Goal: Task Accomplishment & Management: Complete application form

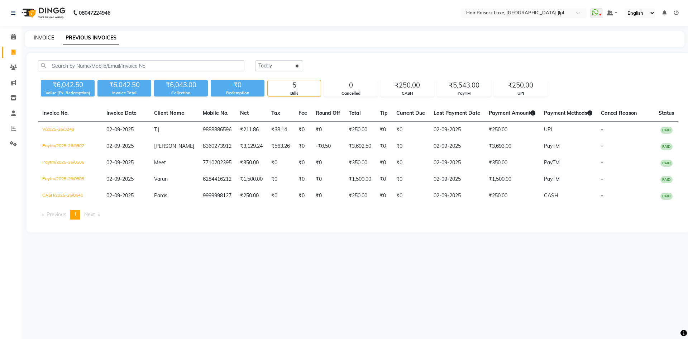
drag, startPoint x: 0, startPoint y: 0, endPoint x: 48, endPoint y: 37, distance: 60.1
click at [48, 37] on link "INVOICE" at bounding box center [44, 37] width 20 height 6
select select "service"
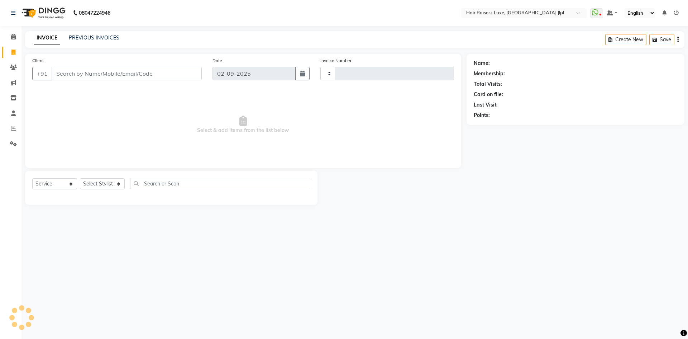
type input "3249"
select select "5409"
click at [77, 75] on input "Client" at bounding box center [127, 74] width 150 height 14
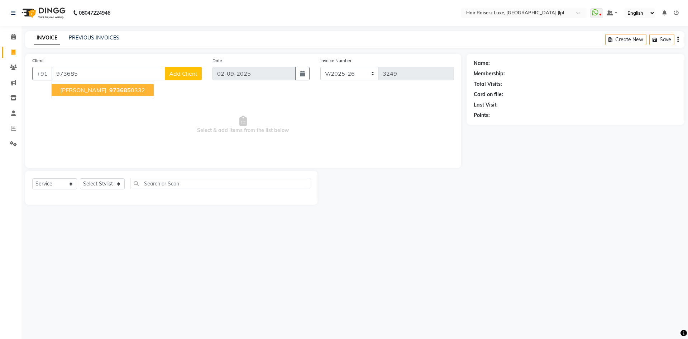
click at [61, 93] on span "[PERSON_NAME]" at bounding box center [83, 89] width 46 height 7
type input "9736850332"
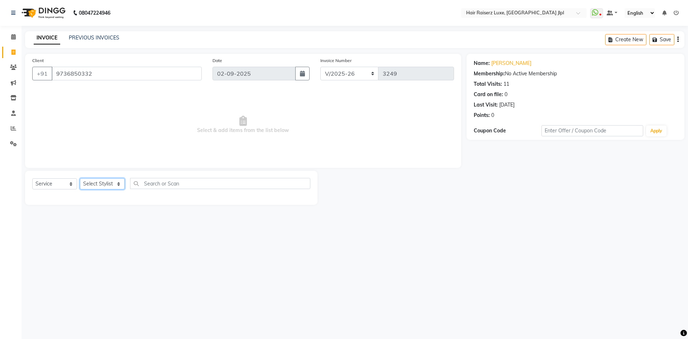
click at [108, 184] on select "Select Stylist [PERSON_NAME] [PERSON_NAME] [PERSON_NAME] C&Gs Vogue [PERSON_NAM…" at bounding box center [102, 183] width 45 height 11
select select "84148"
click at [80, 178] on select "Select Stylist [PERSON_NAME] [PERSON_NAME] [PERSON_NAME] C&Gs Vogue [PERSON_NAM…" at bounding box center [102, 183] width 45 height 11
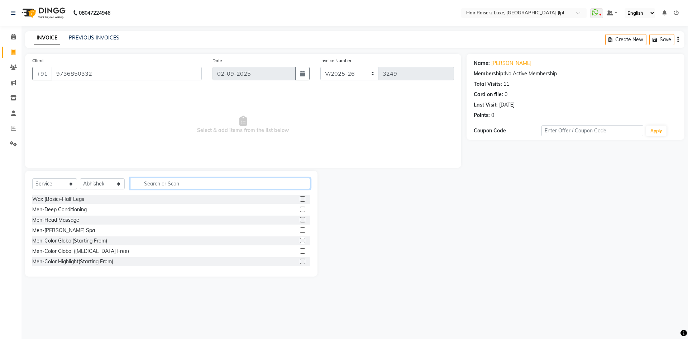
click at [173, 186] on input "text" at bounding box center [220, 183] width 180 height 11
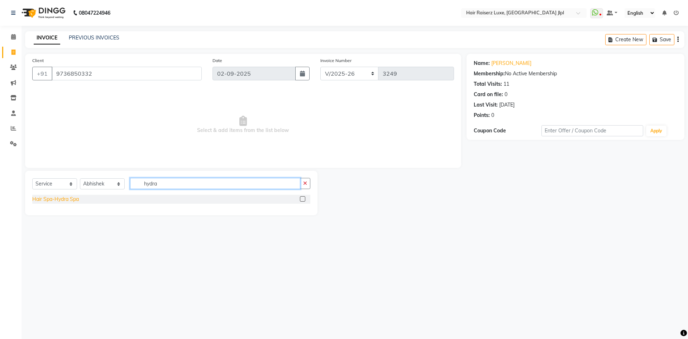
type input "hydra"
click at [73, 202] on div "Hair Spa-Hydra Spa" at bounding box center [55, 199] width 47 height 8
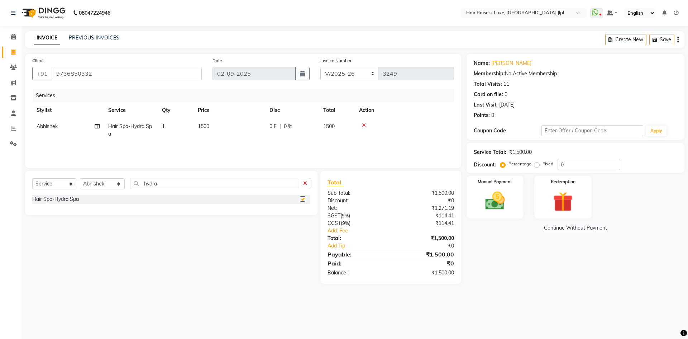
checkbox input "false"
click at [494, 204] on img at bounding box center [495, 201] width 33 height 24
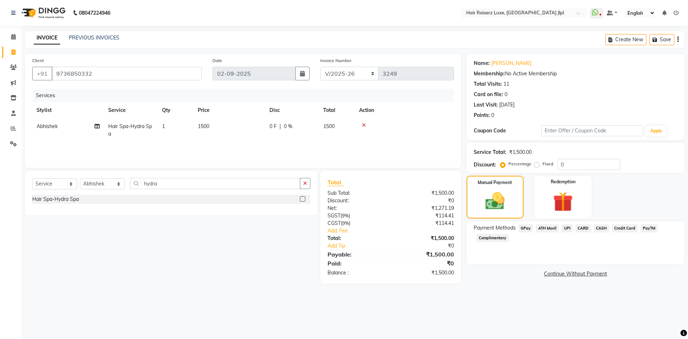
click at [566, 226] on span "UPI" at bounding box center [567, 228] width 11 height 8
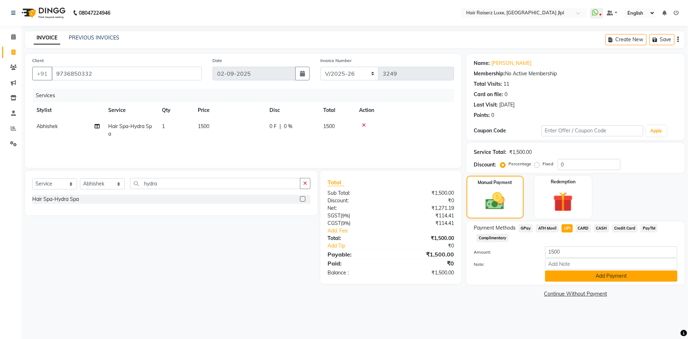
click at [577, 279] on button "Add Payment" at bounding box center [611, 275] width 132 height 11
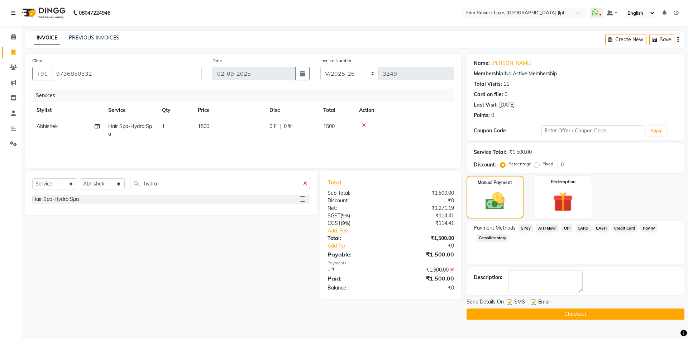
click at [534, 303] on label at bounding box center [533, 301] width 5 height 5
click at [534, 303] on input "checkbox" at bounding box center [533, 302] width 5 height 5
checkbox input "false"
click at [535, 315] on button "Checkout" at bounding box center [576, 313] width 218 height 11
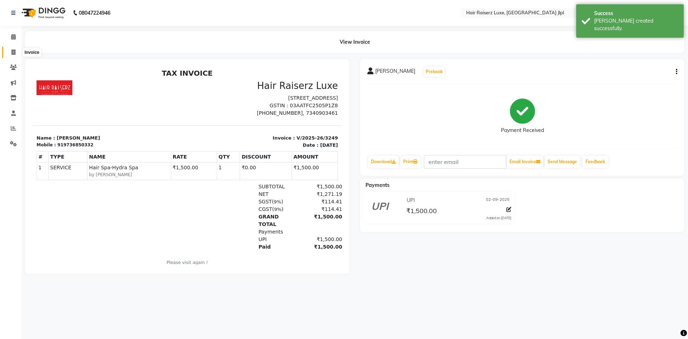
click at [15, 52] on icon at bounding box center [13, 51] width 4 height 5
select select "service"
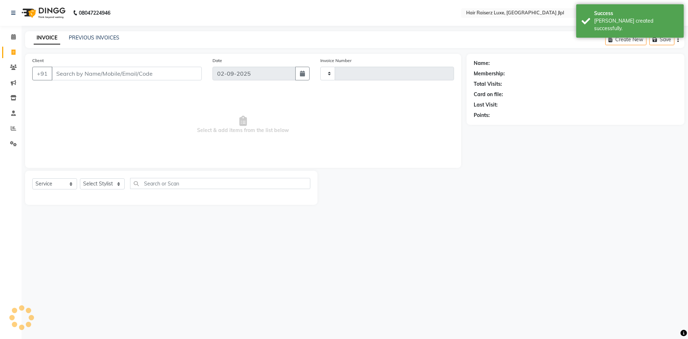
type input "3250"
select select "5409"
click at [71, 78] on input "Client" at bounding box center [127, 74] width 150 height 14
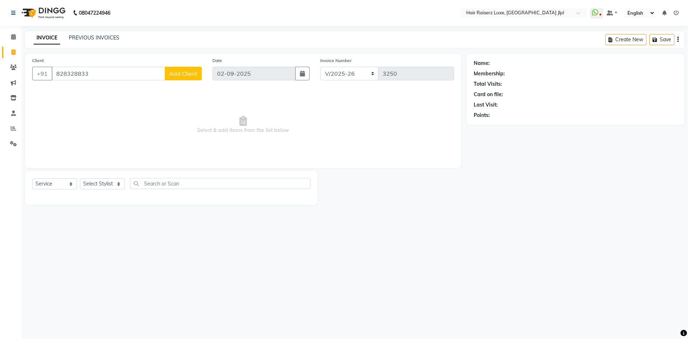
click at [70, 74] on input "828328833" at bounding box center [109, 74] width 114 height 14
type input "8283928833"
click at [183, 75] on span "Add Client" at bounding box center [183, 73] width 28 height 7
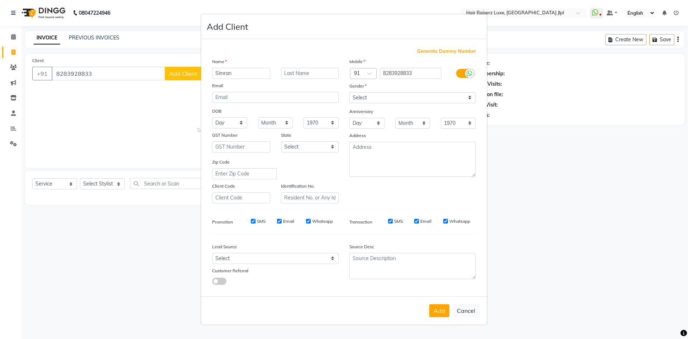
type input "Simran"
drag, startPoint x: 401, startPoint y: 98, endPoint x: 395, endPoint y: 118, distance: 21.7
click at [395, 118] on div "Mobile Country Code × 91 8283928833 Gender Select [DEMOGRAPHIC_DATA] [DEMOGRAPH…" at bounding box center [412, 131] width 137 height 146
select select "[DEMOGRAPHIC_DATA]"
click at [349, 92] on select "Select [DEMOGRAPHIC_DATA] [DEMOGRAPHIC_DATA] Other Prefer Not To Say" at bounding box center [412, 97] width 127 height 11
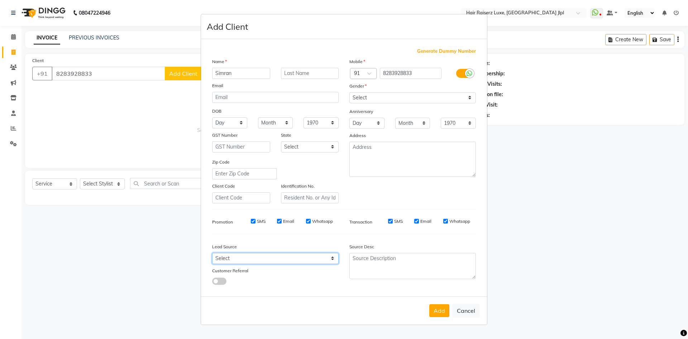
click at [310, 261] on select "Select Walk-in Referral Internet Friend Word of Mouth Advertisement Facebook Ju…" at bounding box center [275, 258] width 127 height 11
select select "35138"
click at [212, 253] on select "Select Walk-in Referral Internet Friend Word of Mouth Advertisement Facebook Ju…" at bounding box center [275, 258] width 127 height 11
click at [444, 312] on button "Add" at bounding box center [439, 310] width 20 height 13
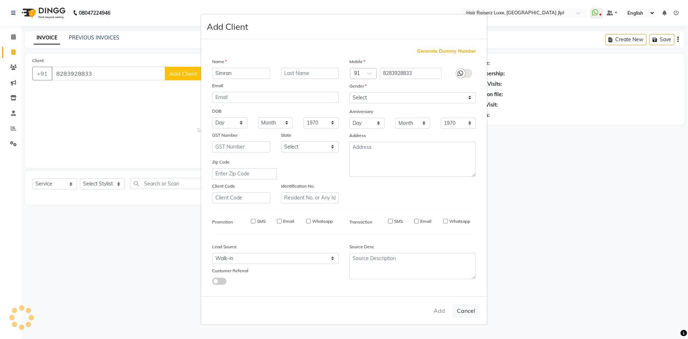
select select
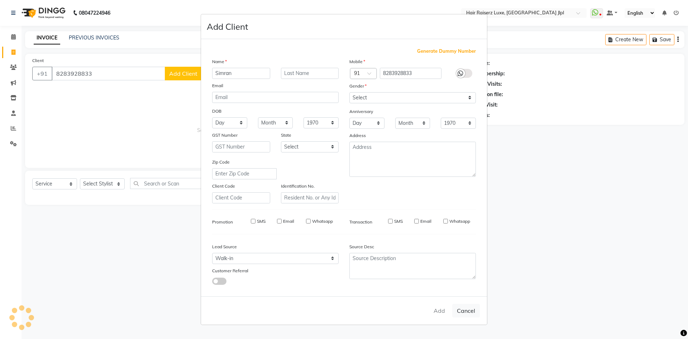
select select
checkbox input "false"
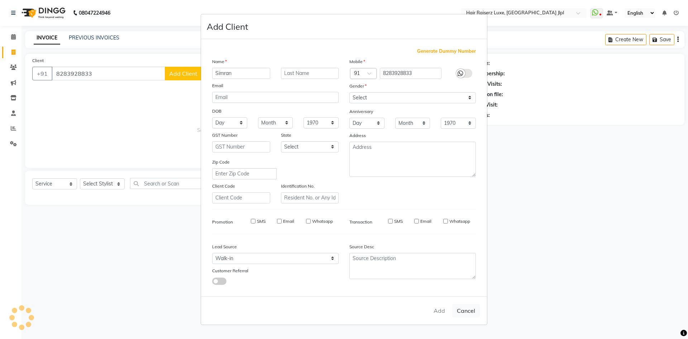
checkbox input "false"
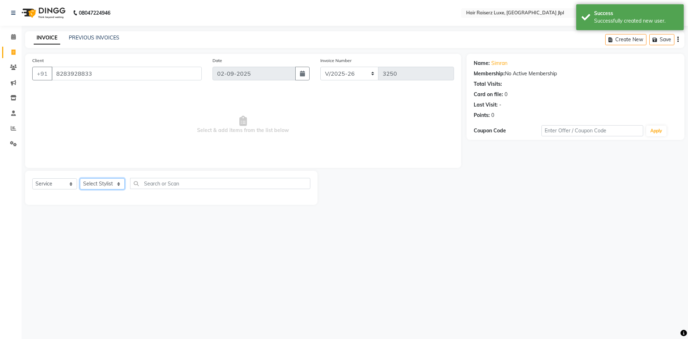
click at [106, 187] on select "Select Stylist [PERSON_NAME] [PERSON_NAME] [PERSON_NAME] C&Gs Vogue [PERSON_NAM…" at bounding box center [102, 183] width 45 height 11
select select "40513"
click at [80, 178] on select "Select Stylist [PERSON_NAME] [PERSON_NAME] [PERSON_NAME] C&Gs Vogue [PERSON_NAM…" at bounding box center [102, 183] width 45 height 11
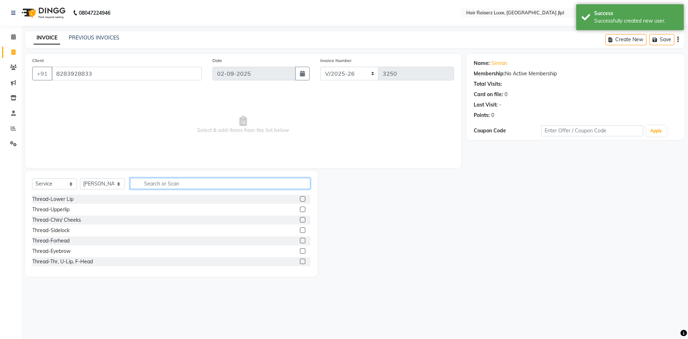
click at [162, 182] on input "text" at bounding box center [220, 183] width 180 height 11
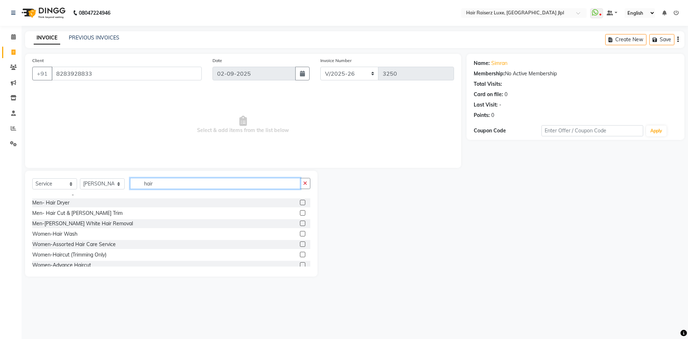
scroll to position [86, 0]
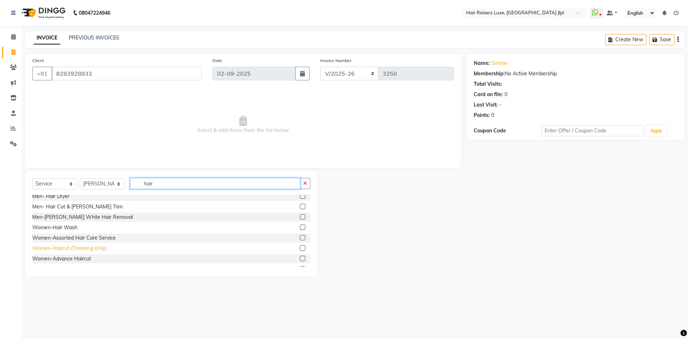
type input "hair"
click at [68, 249] on div "Women-Haircut (Trimming Only)" at bounding box center [69, 248] width 74 height 8
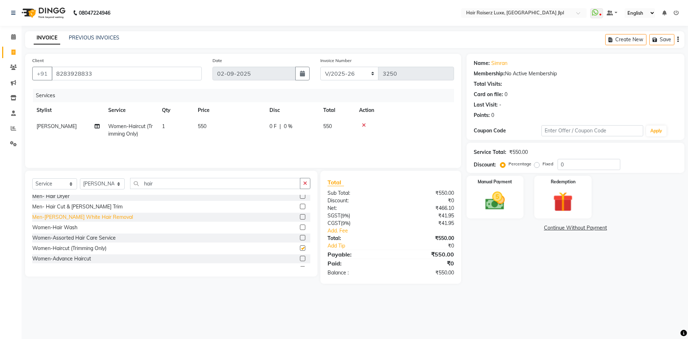
checkbox input "false"
click at [203, 127] on span "550" at bounding box center [202, 126] width 9 height 6
select select "40513"
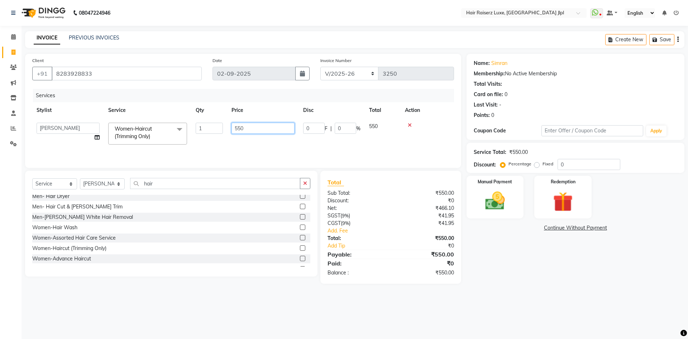
click at [240, 129] on input "550" at bounding box center [263, 128] width 63 height 11
type input "600"
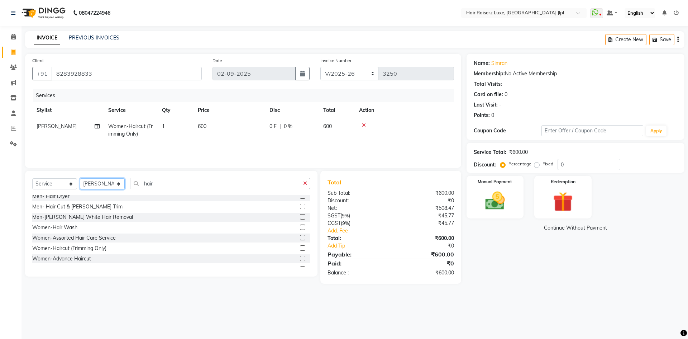
click at [106, 183] on select "Select Stylist [PERSON_NAME] [PERSON_NAME] [PERSON_NAME] C&Gs Vogue [PERSON_NAM…" at bounding box center [102, 183] width 45 height 11
select select "36164"
click at [80, 178] on select "Select Stylist [PERSON_NAME] [PERSON_NAME] [PERSON_NAME] C&Gs Vogue [PERSON_NAM…" at bounding box center [102, 183] width 45 height 11
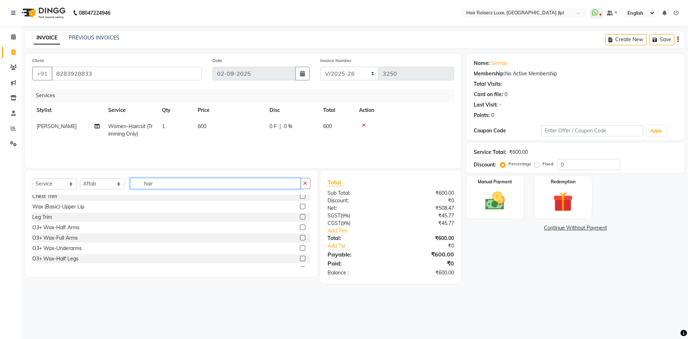
click at [161, 182] on input "hair" at bounding box center [215, 183] width 170 height 11
type input "hair"
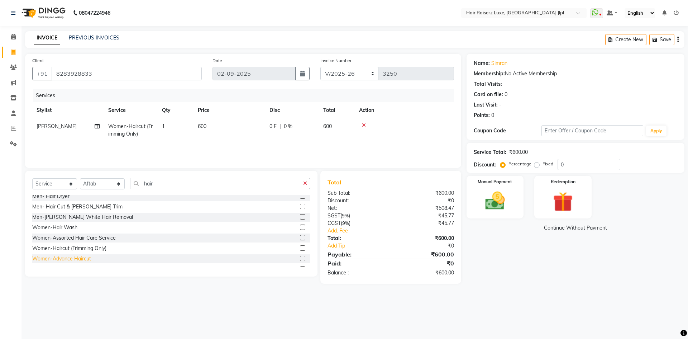
click at [79, 261] on div "Women-Advance Haircut" at bounding box center [61, 259] width 59 height 8
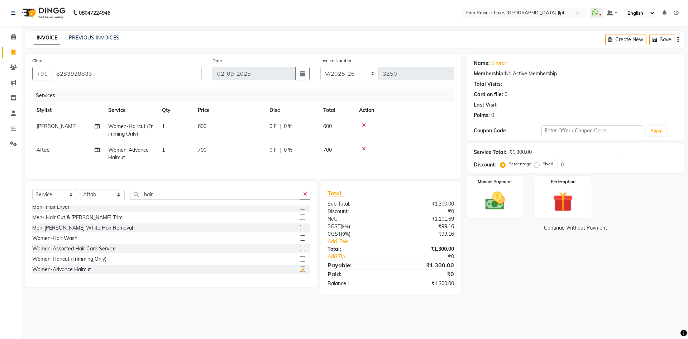
checkbox input "false"
click at [204, 149] on span "700" at bounding box center [202, 150] width 9 height 6
select select "36164"
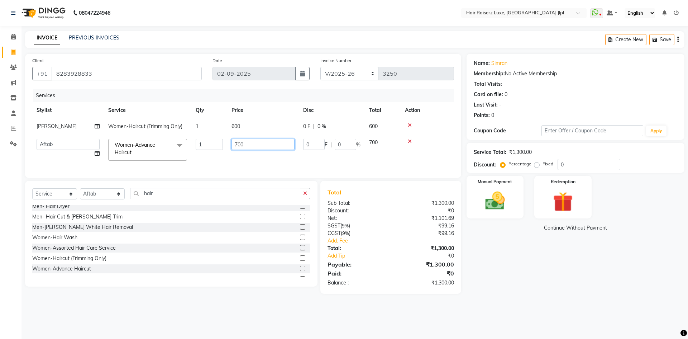
click at [240, 144] on input "700" at bounding box center [263, 144] width 63 height 11
type input "850"
click at [494, 263] on div "Name: [PERSON_NAME] Membership: No Active Membership Total Visits: Card on file…" at bounding box center [578, 174] width 223 height 240
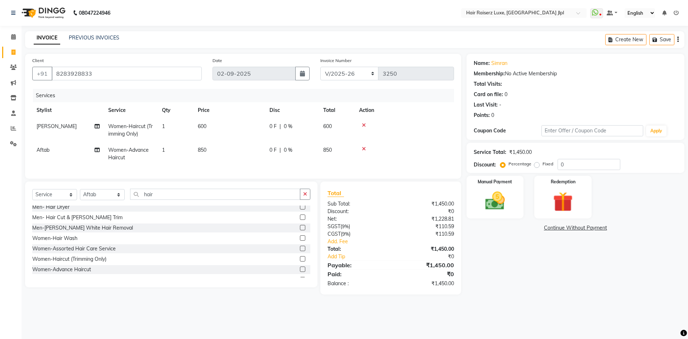
click at [679, 39] on icon "button" at bounding box center [677, 39] width 1 height 0
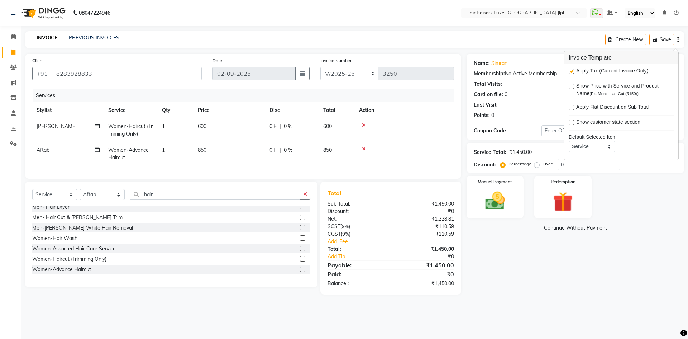
click at [571, 71] on label at bounding box center [571, 70] width 5 height 5
click at [571, 71] on input "checkbox" at bounding box center [571, 71] width 5 height 5
checkbox input "false"
click at [342, 72] on select "FF/2025-26 PreP/2025-26 BANK/2025-26 Paytm/2025-26 CASH/2025-26 V/2025-26" at bounding box center [349, 74] width 58 height 14
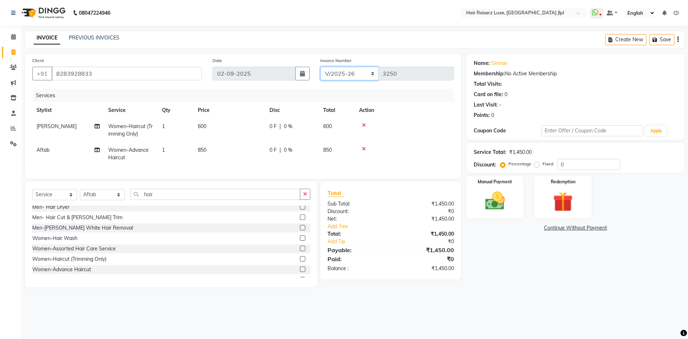
select select "8497"
click at [320, 67] on select "FF/2025-26 PreP/2025-26 BANK/2025-26 Paytm/2025-26 CASH/2025-26 V/2025-26" at bounding box center [349, 74] width 58 height 14
type input "0642"
click at [485, 205] on img at bounding box center [495, 201] width 33 height 24
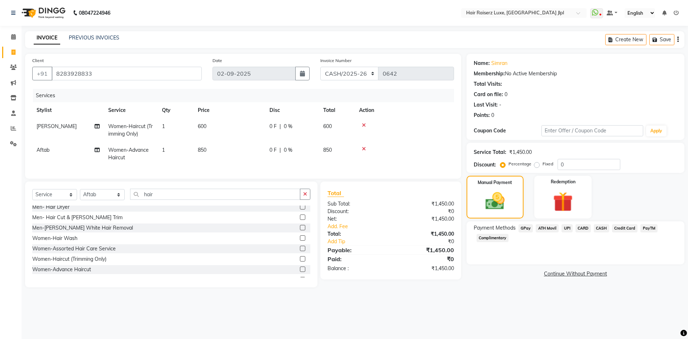
click at [606, 227] on span "CASH" at bounding box center [601, 228] width 15 height 8
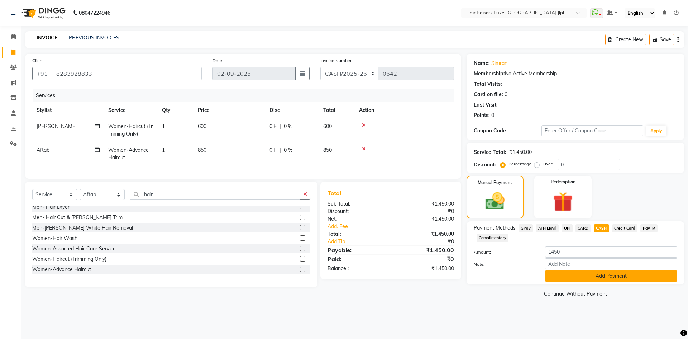
click at [591, 274] on button "Add Payment" at bounding box center [611, 275] width 132 height 11
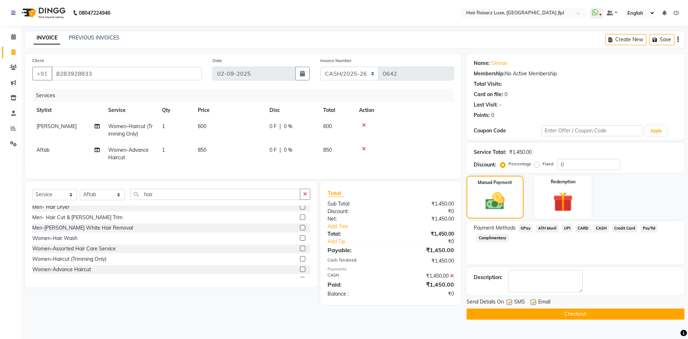
click at [532, 303] on label at bounding box center [533, 301] width 5 height 5
click at [532, 303] on input "checkbox" at bounding box center [533, 302] width 5 height 5
checkbox input "false"
click at [536, 314] on button "Checkout" at bounding box center [576, 313] width 218 height 11
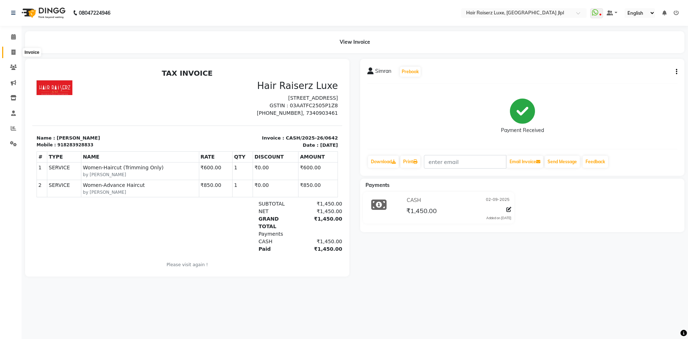
click at [16, 56] on span at bounding box center [13, 52] width 13 height 8
select select "5409"
select select "service"
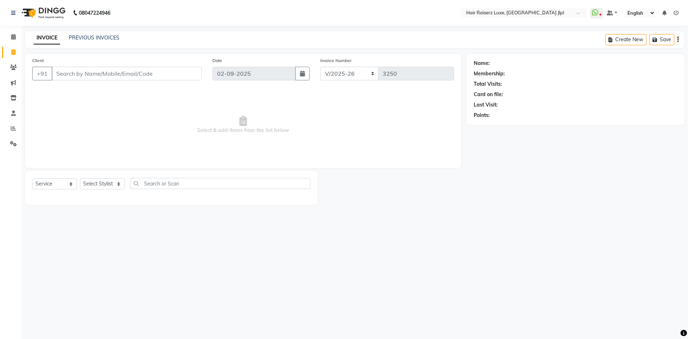
click at [74, 76] on input "Client" at bounding box center [127, 74] width 150 height 14
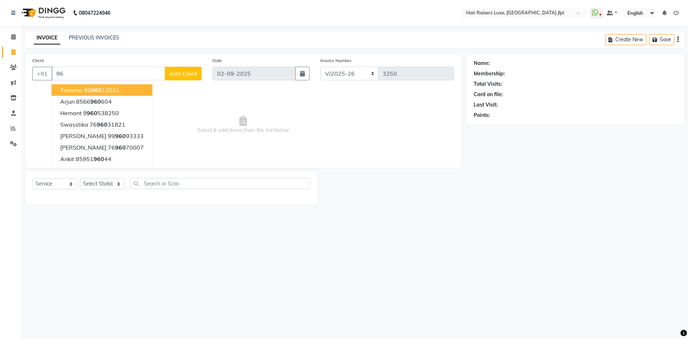
type input "9"
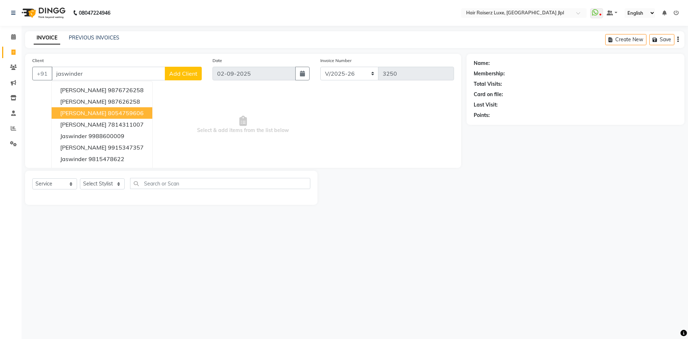
click at [108, 115] on ngb-highlight "8054759606" at bounding box center [126, 112] width 36 height 7
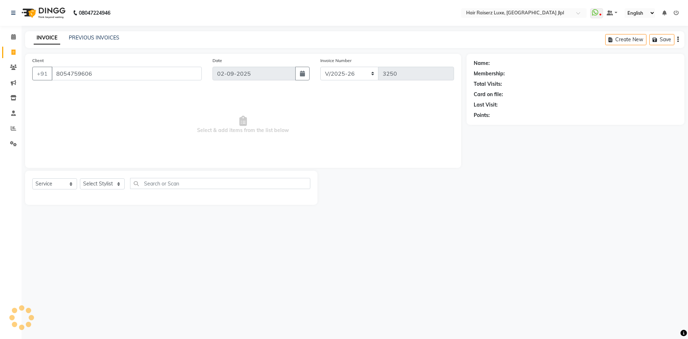
type input "8054759606"
click at [503, 62] on link "[PERSON_NAME]" at bounding box center [511, 64] width 40 height 8
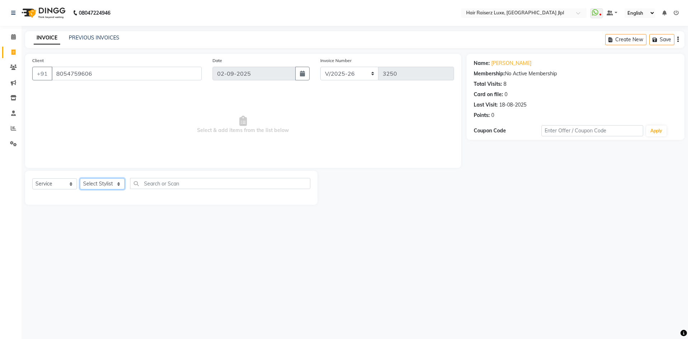
click at [87, 181] on select "Select Stylist [PERSON_NAME] [PERSON_NAME] [PERSON_NAME] C&Gs Vogue [PERSON_NAM…" at bounding box center [102, 183] width 45 height 11
select select "47304"
click at [80, 178] on select "Select Stylist [PERSON_NAME] [PERSON_NAME] [PERSON_NAME] C&Gs Vogue [PERSON_NAM…" at bounding box center [102, 183] width 45 height 11
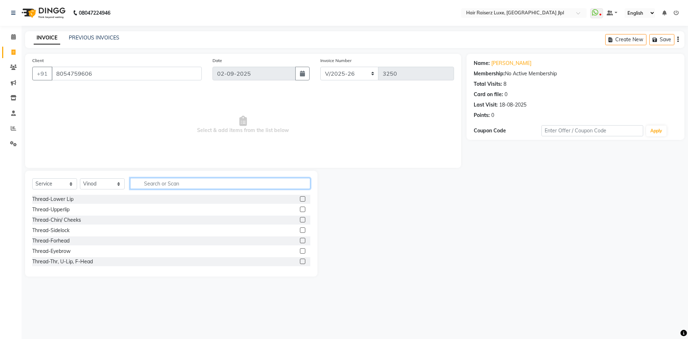
click at [156, 184] on input "text" at bounding box center [220, 183] width 180 height 11
type input "touch"
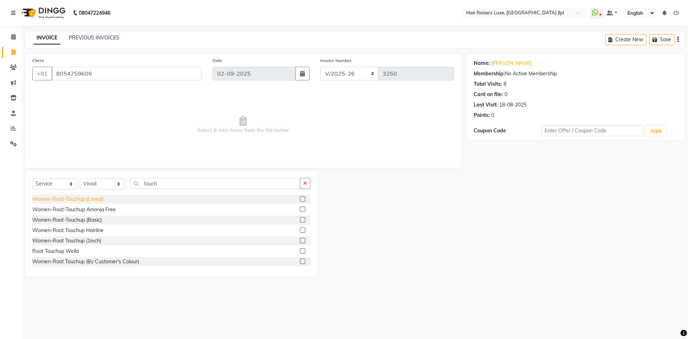
click at [92, 200] on div "Women-Root-Touchup (Loreal)" at bounding box center [67, 199] width 71 height 8
checkbox input "false"
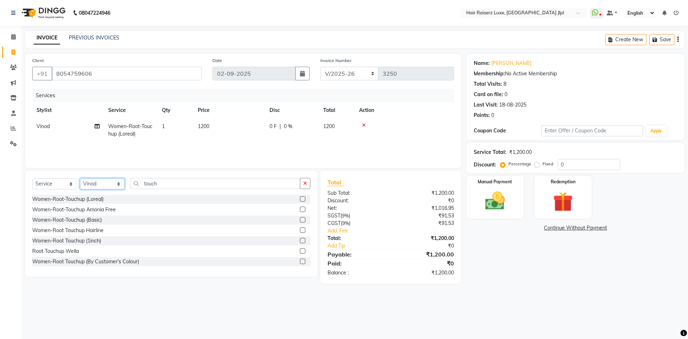
click at [98, 185] on select "Select Stylist [PERSON_NAME] [PERSON_NAME] [PERSON_NAME] C&Gs Vogue [PERSON_NAM…" at bounding box center [102, 183] width 45 height 11
select select "36165"
click at [80, 178] on select "Select Stylist [PERSON_NAME] [PERSON_NAME] [PERSON_NAME] C&Gs Vogue [PERSON_NAM…" at bounding box center [102, 183] width 45 height 11
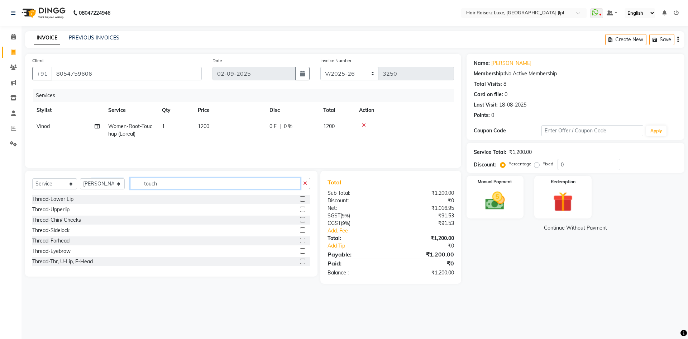
drag, startPoint x: 166, startPoint y: 183, endPoint x: 143, endPoint y: 192, distance: 24.3
click at [142, 190] on div "Select Service Product Membership Package Voucher Prepaid Gift Card Select Styl…" at bounding box center [171, 186] width 278 height 17
click at [67, 222] on div "Thread-Chin/ Cheeks" at bounding box center [56, 220] width 49 height 8
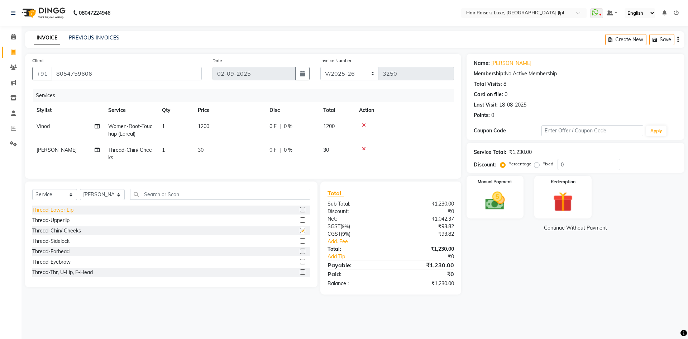
checkbox input "false"
click at [66, 224] on div "Thread-Upperlip" at bounding box center [50, 221] width 37 height 8
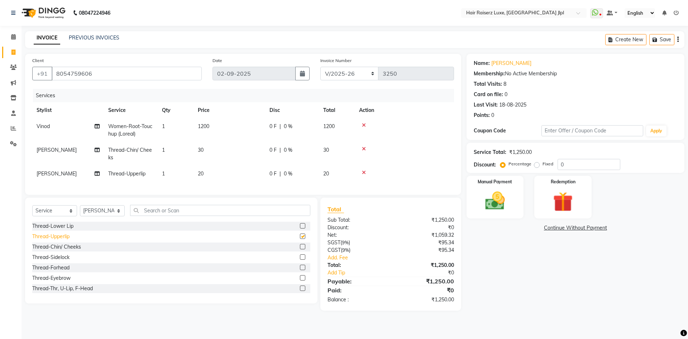
checkbox input "false"
click at [201, 151] on span "30" at bounding box center [201, 150] width 6 height 6
select select "36165"
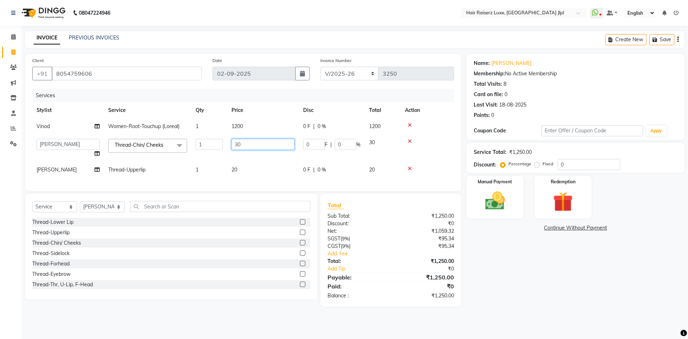
click at [238, 144] on input "30" at bounding box center [263, 144] width 63 height 11
type input "20"
click at [554, 271] on div "Name: [PERSON_NAME] Membership: No Active Membership Total Visits: 8 Card on fi…" at bounding box center [578, 180] width 223 height 253
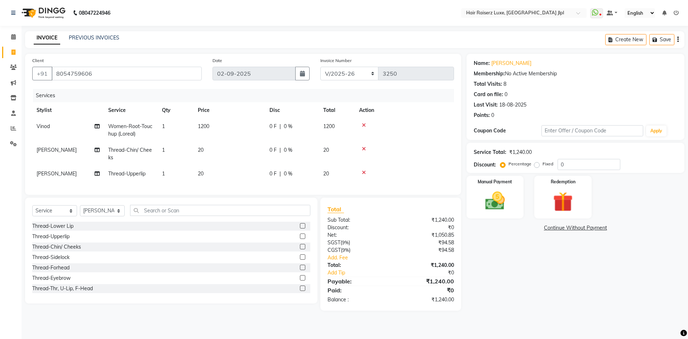
click at [678, 40] on icon "button" at bounding box center [677, 39] width 1 height 0
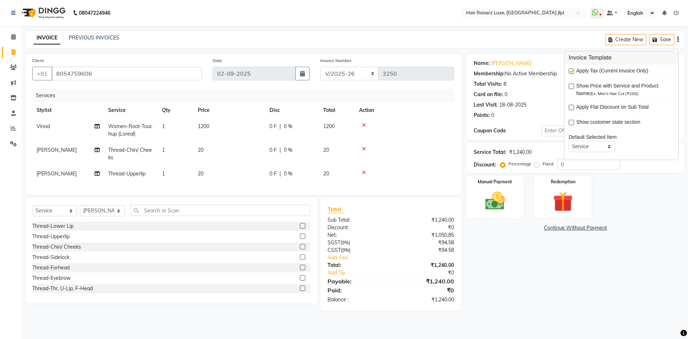
click at [571, 73] on label at bounding box center [571, 70] width 5 height 5
click at [571, 73] on input "checkbox" at bounding box center [571, 71] width 5 height 5
checkbox input "false"
click at [330, 74] on select "FF/2025-26 PreP/2025-26 BANK/2025-26 Paytm/2025-26 CASH/2025-26 V/2025-26" at bounding box center [349, 74] width 58 height 14
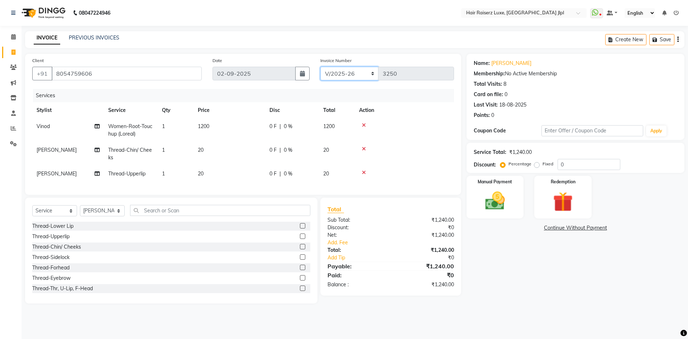
select select "8497"
click at [320, 67] on select "FF/2025-26 PreP/2025-26 BANK/2025-26 Paytm/2025-26 CASH/2025-26 V/2025-26" at bounding box center [349, 74] width 58 height 14
type input "0643"
click at [496, 205] on img at bounding box center [495, 201] width 33 height 24
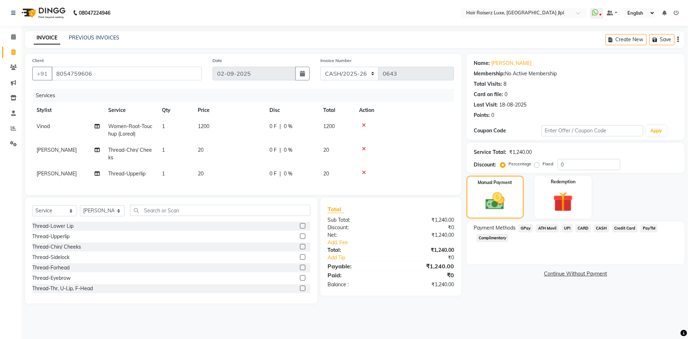
click at [598, 228] on span "CASH" at bounding box center [601, 228] width 15 height 8
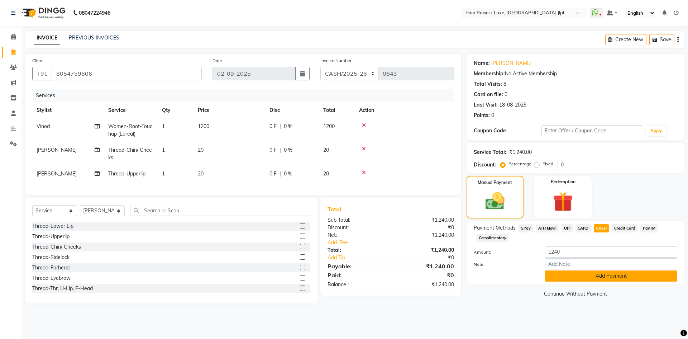
click at [556, 276] on button "Add Payment" at bounding box center [611, 275] width 132 height 11
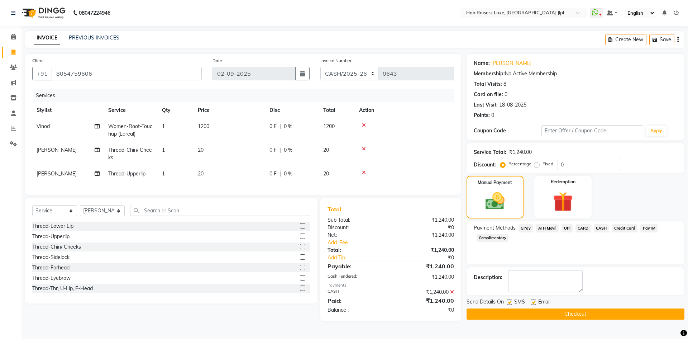
click at [532, 303] on label at bounding box center [533, 301] width 5 height 5
click at [532, 303] on input "checkbox" at bounding box center [533, 302] width 5 height 5
checkbox input "false"
click at [532, 315] on button "Checkout" at bounding box center [576, 313] width 218 height 11
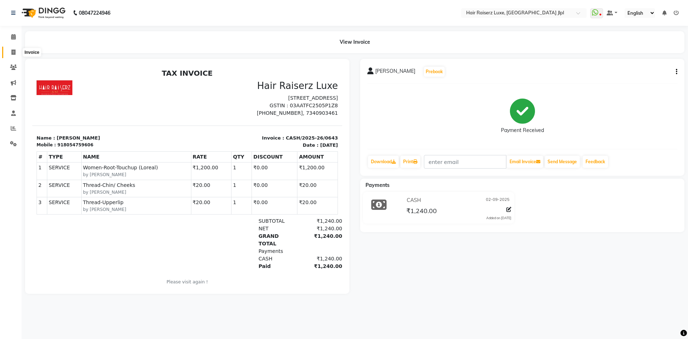
click at [11, 56] on span at bounding box center [13, 52] width 13 height 8
select select "service"
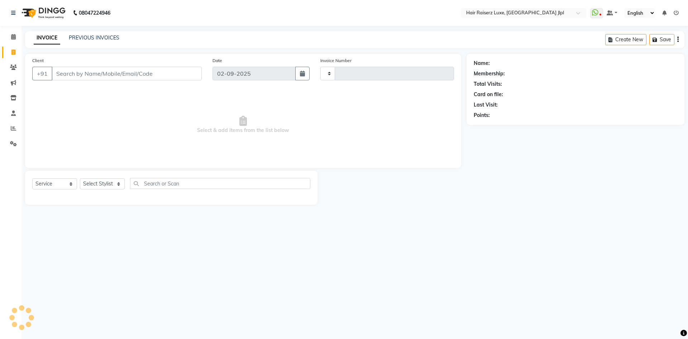
type input "3250"
select select "5409"
click at [74, 75] on input "Client" at bounding box center [127, 74] width 150 height 14
type input "9814934813"
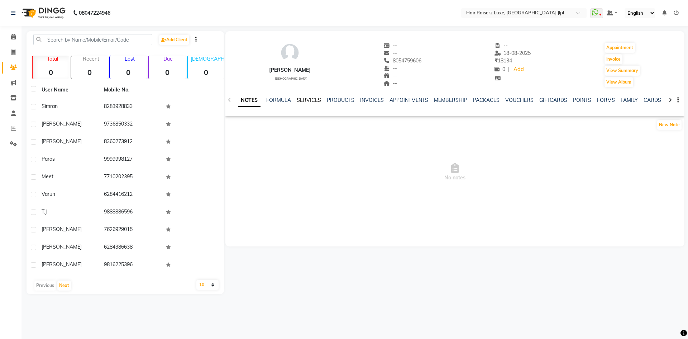
click at [309, 97] on link "SERVICES" at bounding box center [309, 100] width 24 height 6
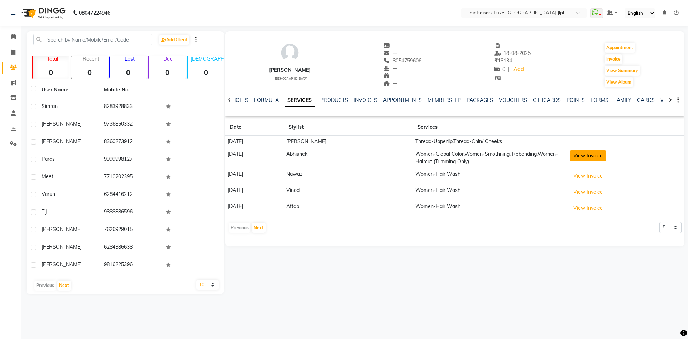
click at [572, 154] on button "View Invoice" at bounding box center [588, 155] width 36 height 11
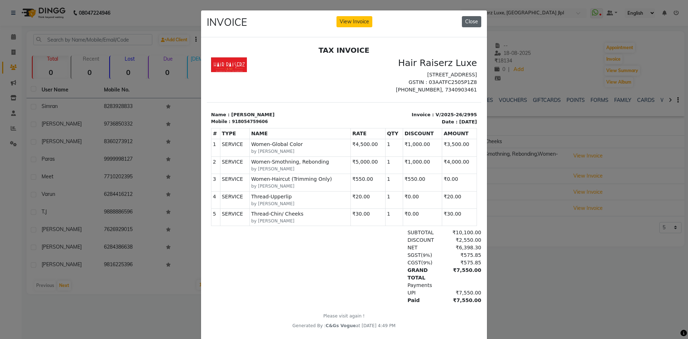
click at [462, 23] on button "Close" at bounding box center [471, 21] width 19 height 11
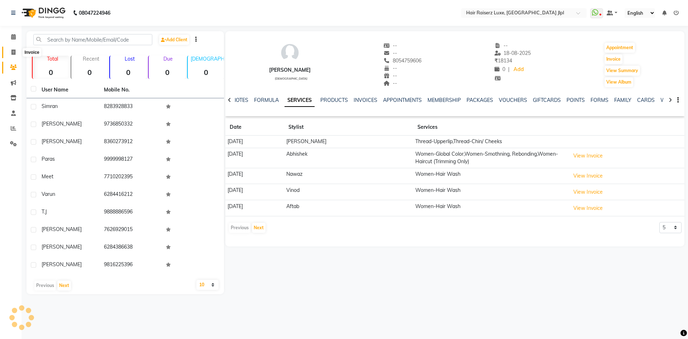
click at [12, 54] on icon at bounding box center [13, 51] width 4 height 5
select select "service"
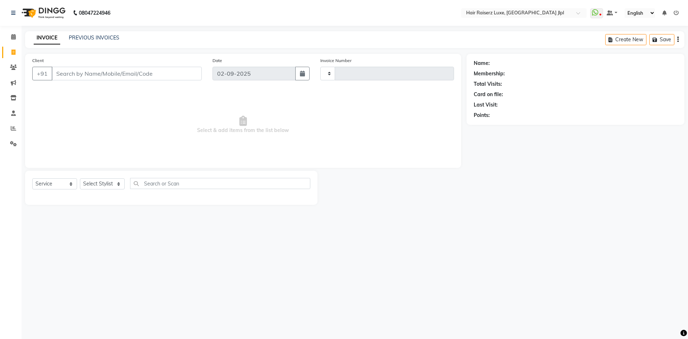
type input "3250"
select select "5409"
click at [81, 38] on link "PREVIOUS INVOICES" at bounding box center [94, 37] width 51 height 6
